Goal: Transaction & Acquisition: Purchase product/service

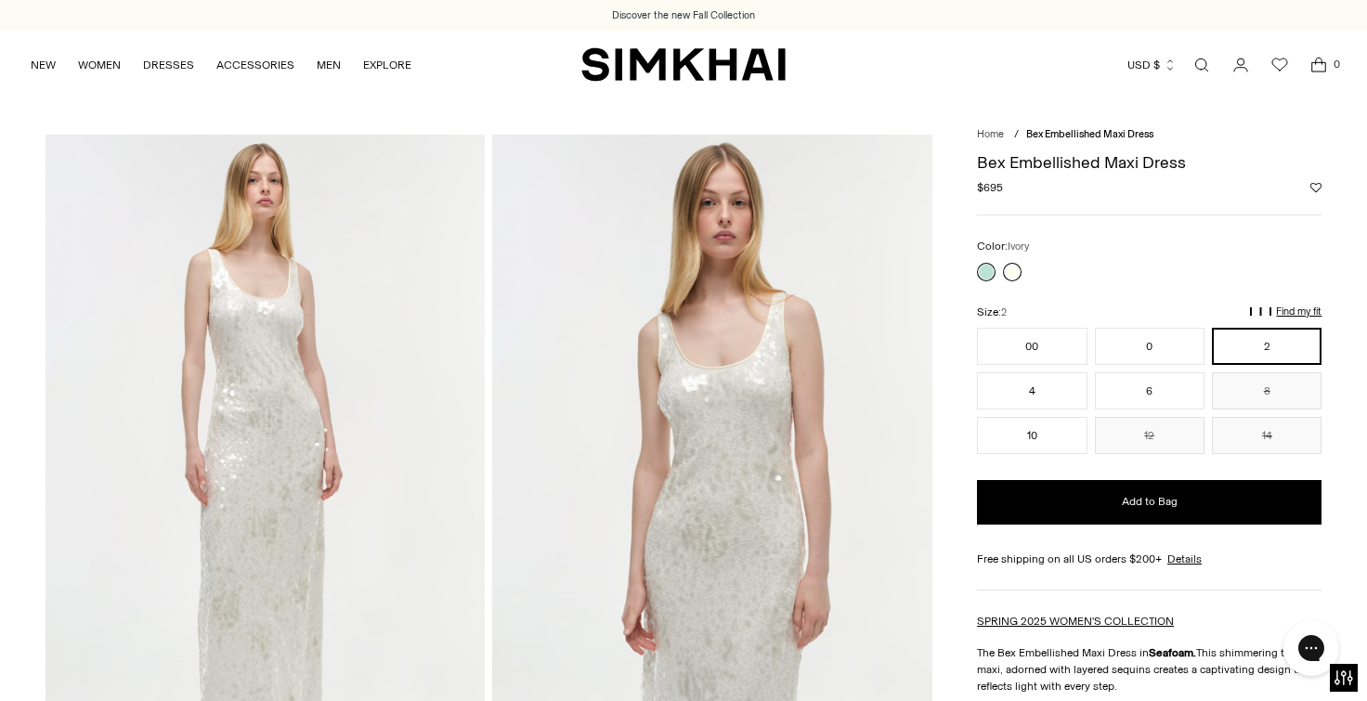
click at [1007, 278] on link at bounding box center [1012, 272] width 19 height 19
click at [1202, 60] on link "Open search modal" at bounding box center [1201, 64] width 37 height 37
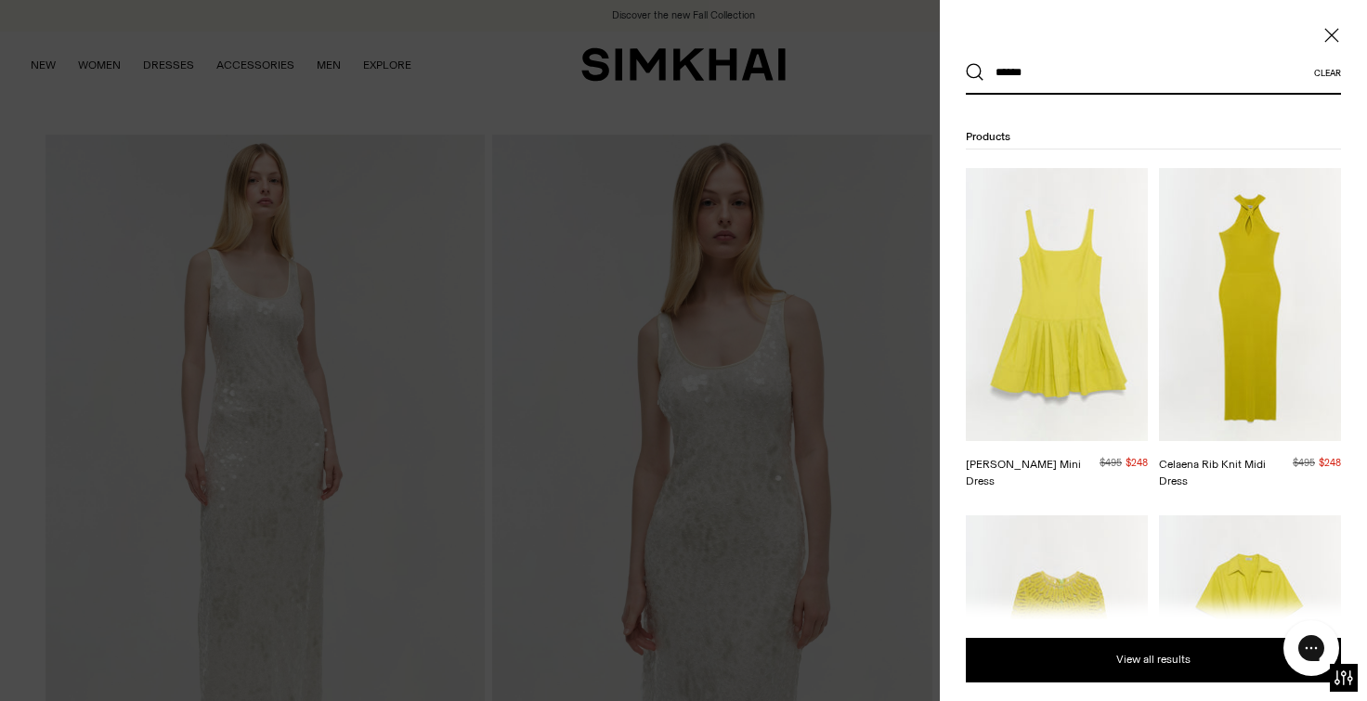
type input "******"
click at [966, 63] on button "Search" at bounding box center [975, 72] width 19 height 19
